Goal: Obtain resource: Obtain resource

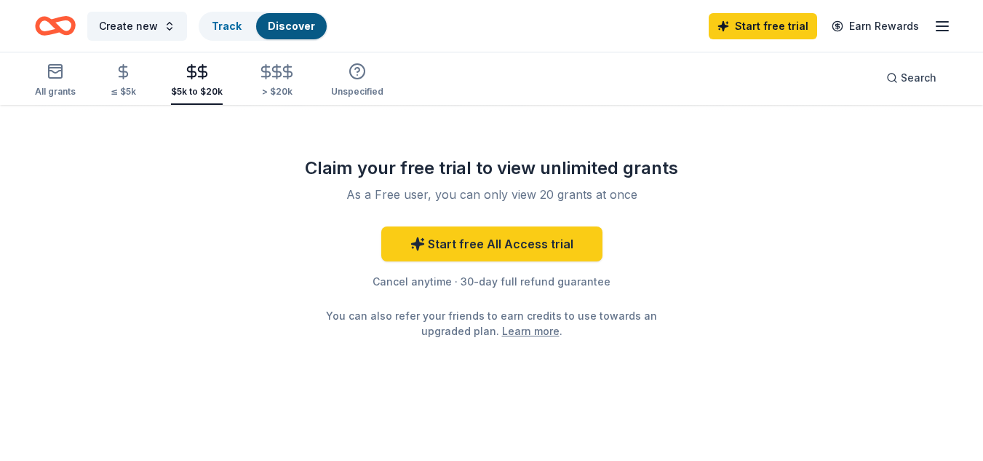
scroll to position [132, 0]
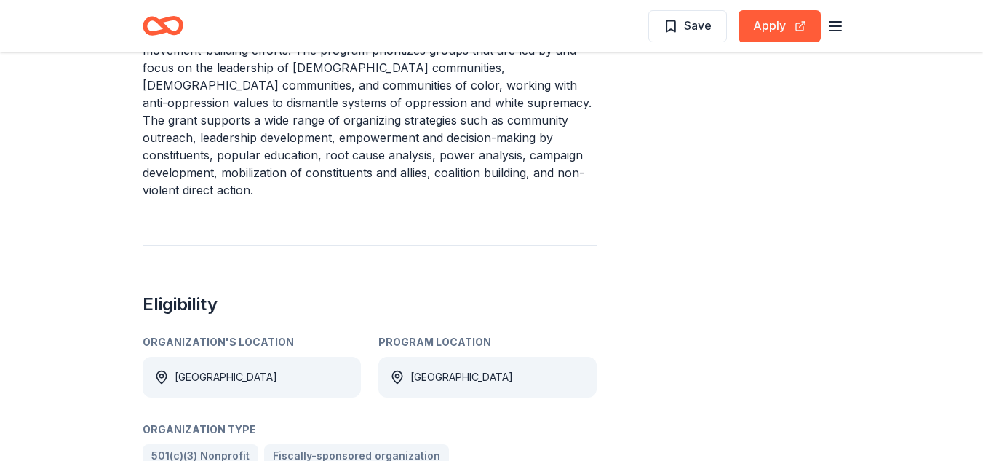
scroll to position [581, 0]
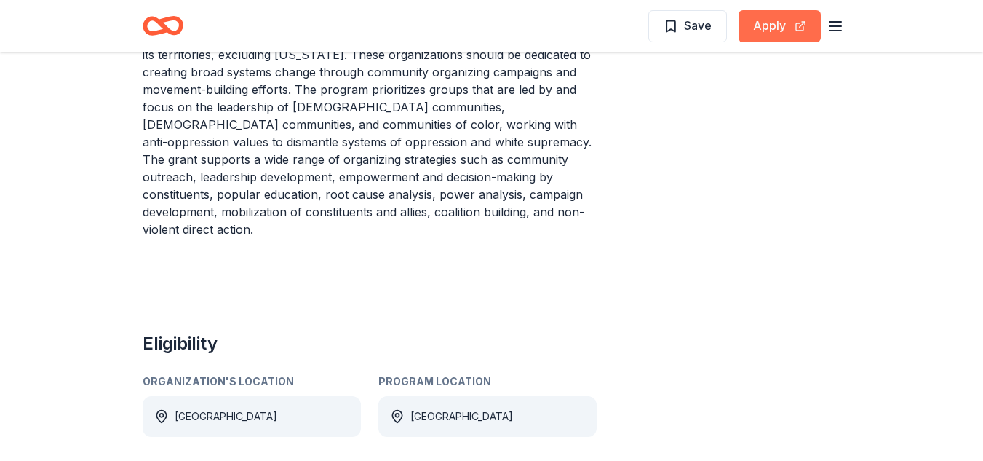
click at [780, 26] on button "Apply" at bounding box center [779, 26] width 82 height 32
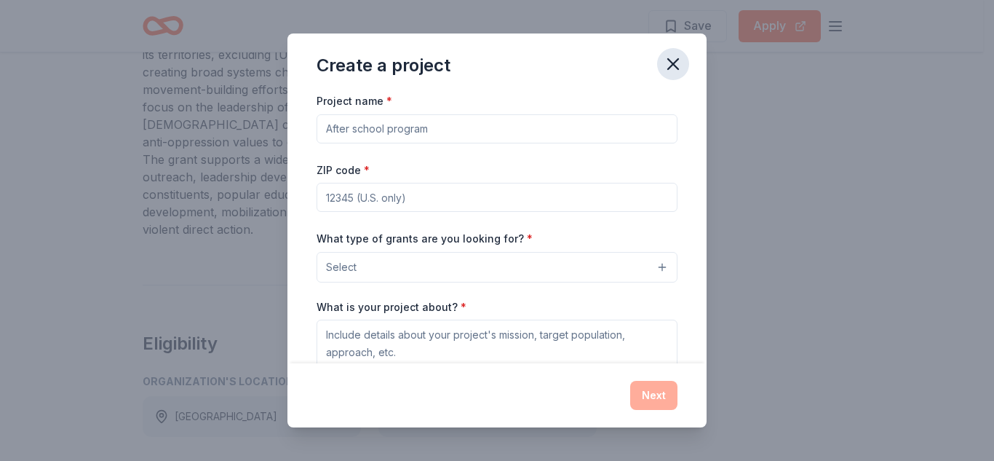
click at [677, 65] on icon "button" at bounding box center [673, 64] width 20 height 20
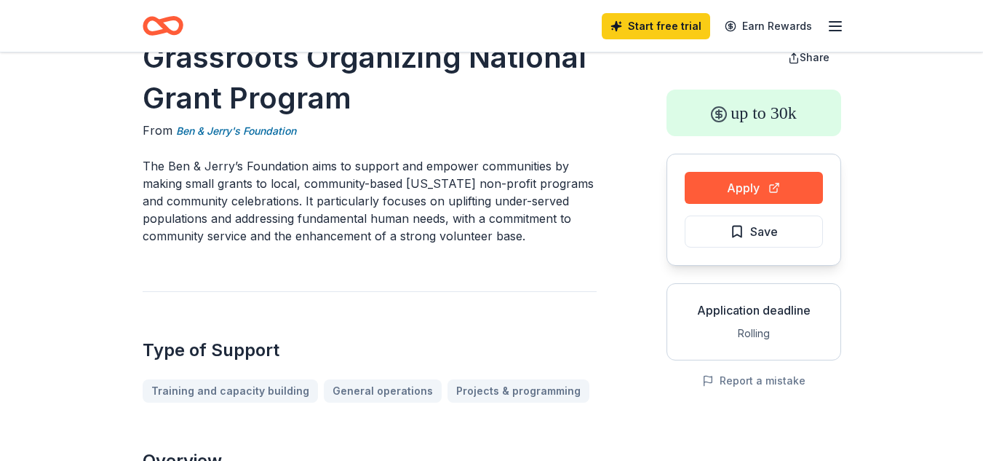
scroll to position [0, 0]
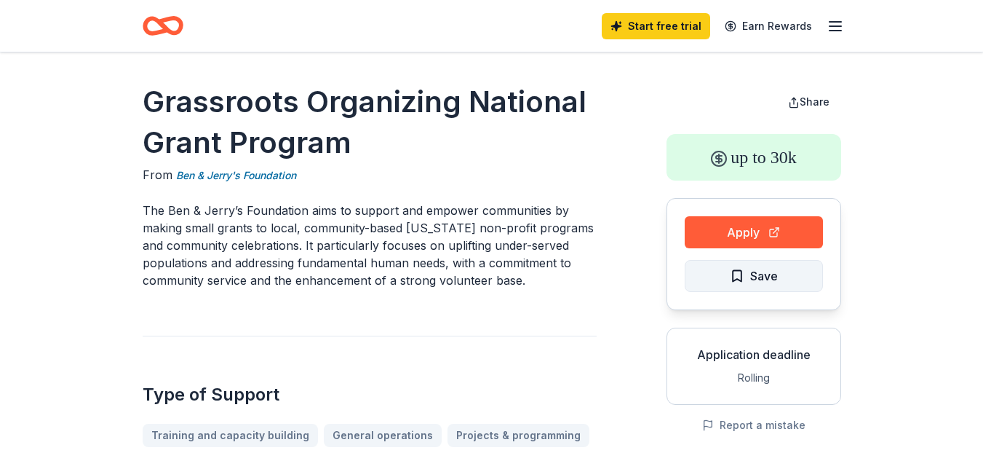
click at [737, 271] on span "Save" at bounding box center [754, 275] width 48 height 19
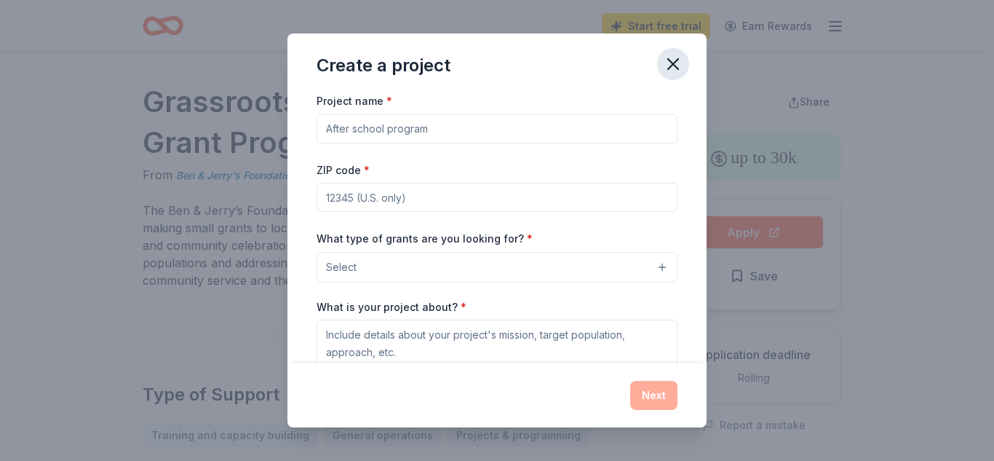
click at [670, 63] on icon "button" at bounding box center [673, 64] width 20 height 20
